Goal: Navigation & Orientation: Find specific page/section

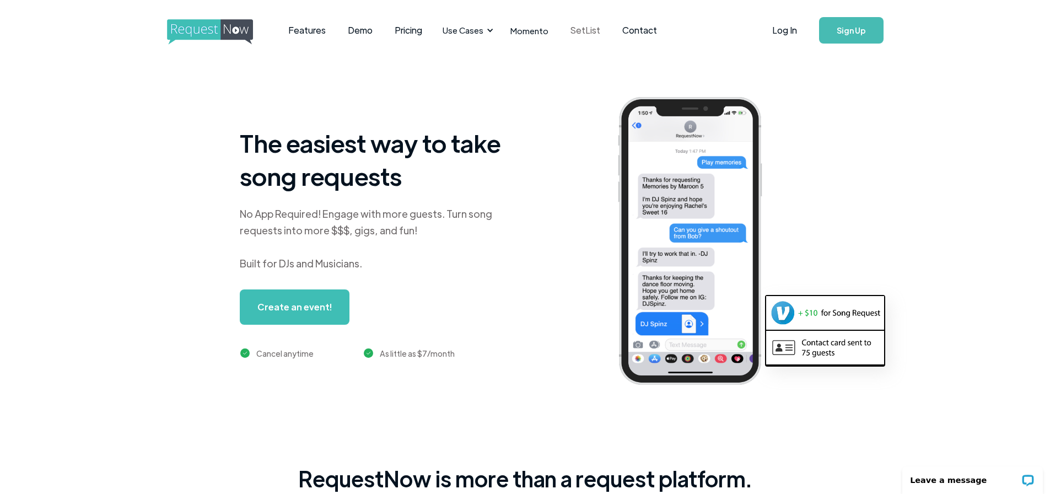
click at [586, 29] on link "SetList" at bounding box center [585, 30] width 52 height 34
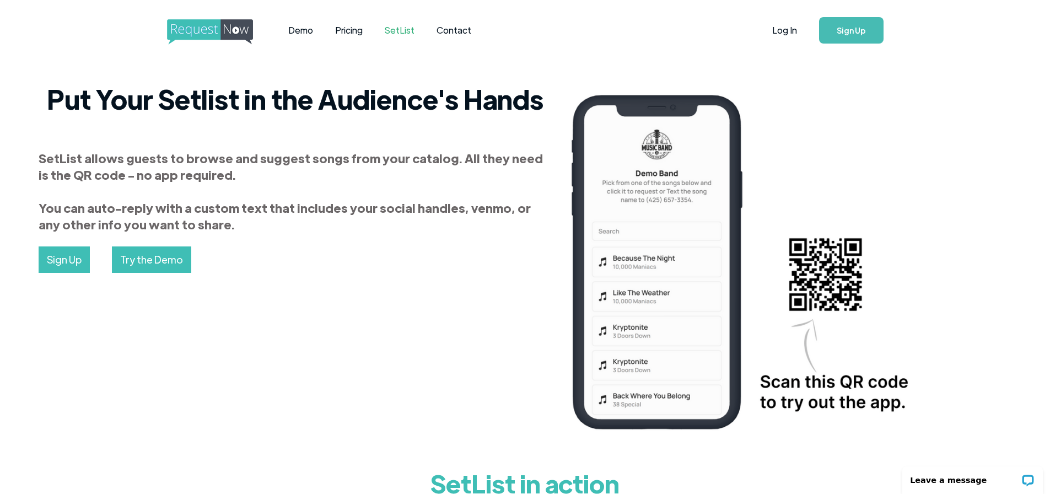
click at [180, 32] on img "home" at bounding box center [220, 31] width 106 height 25
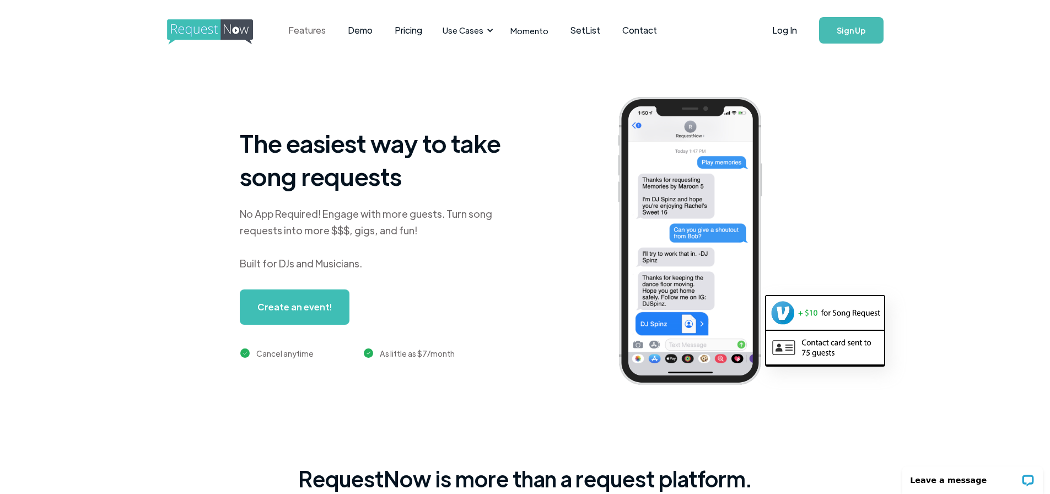
click at [307, 29] on link "Features" at bounding box center [307, 30] width 60 height 34
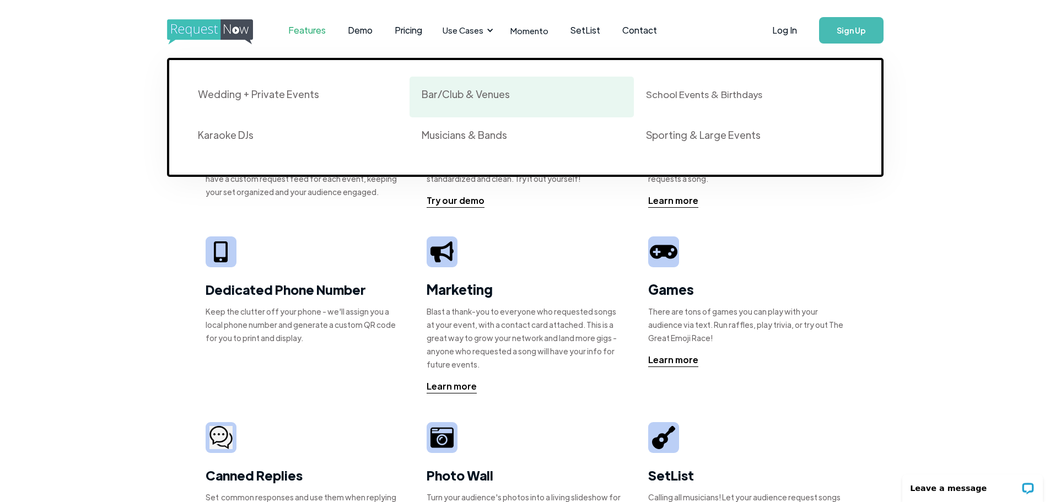
click at [475, 96] on div "Bar/Club & Venues" at bounding box center [466, 94] width 88 height 13
